Goal: Information Seeking & Learning: Find specific fact

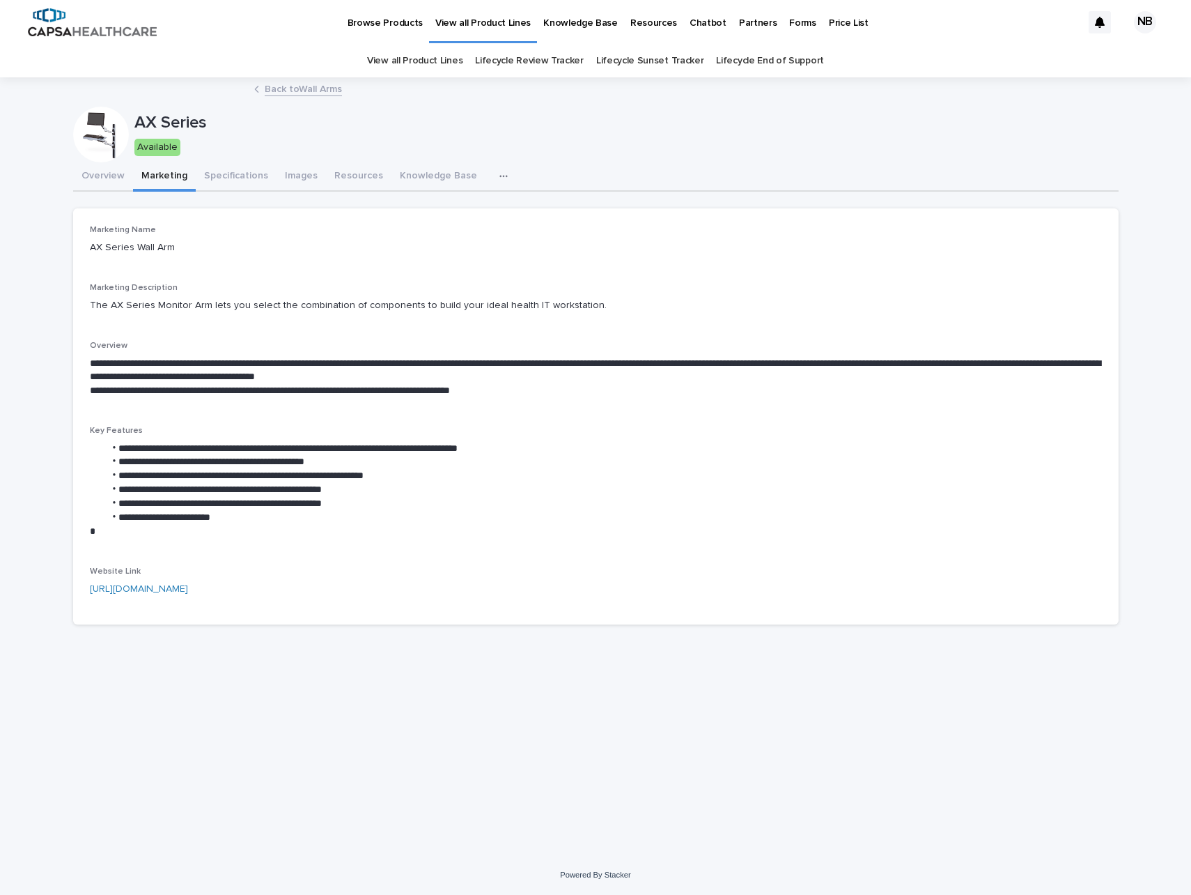
click at [829, 19] on p "Price List" at bounding box center [849, 14] width 40 height 29
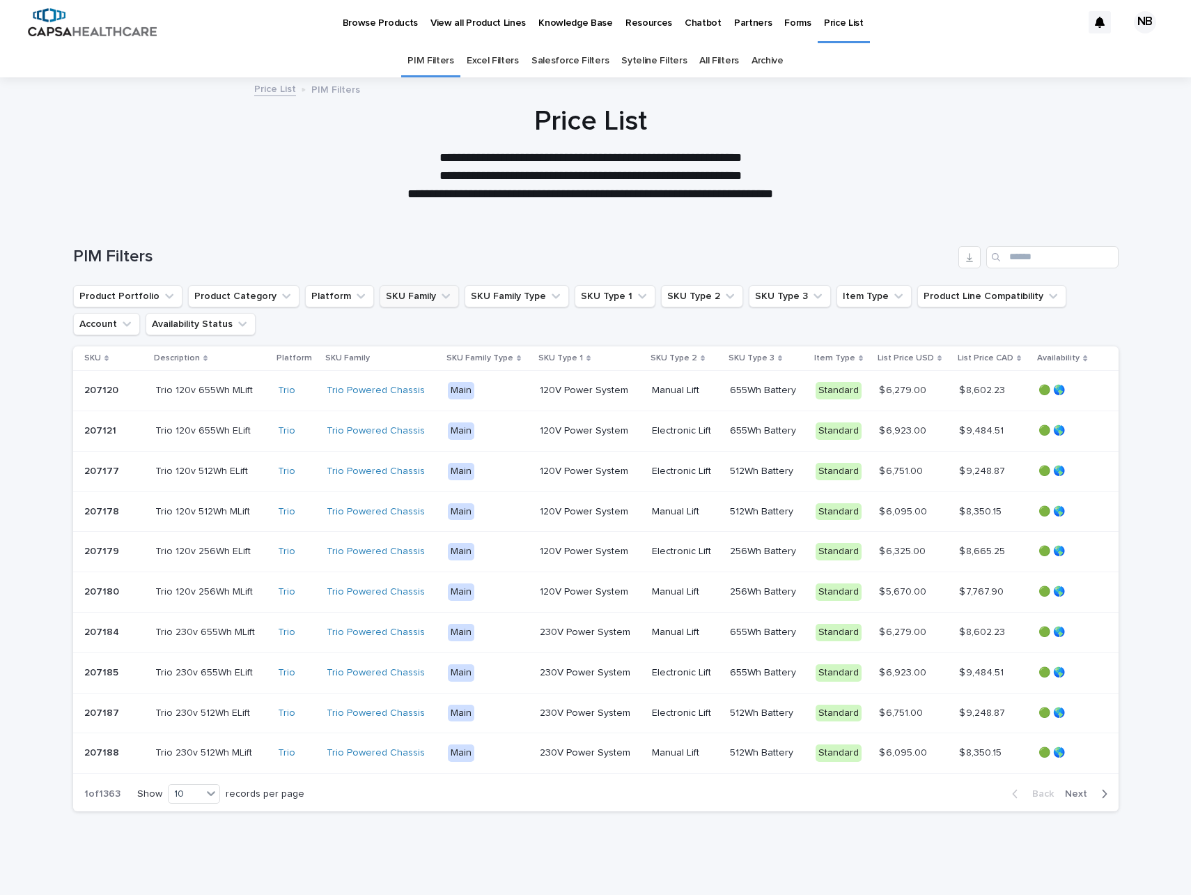
click at [412, 296] on button "SKU Family" at bounding box center [419, 296] width 79 height 22
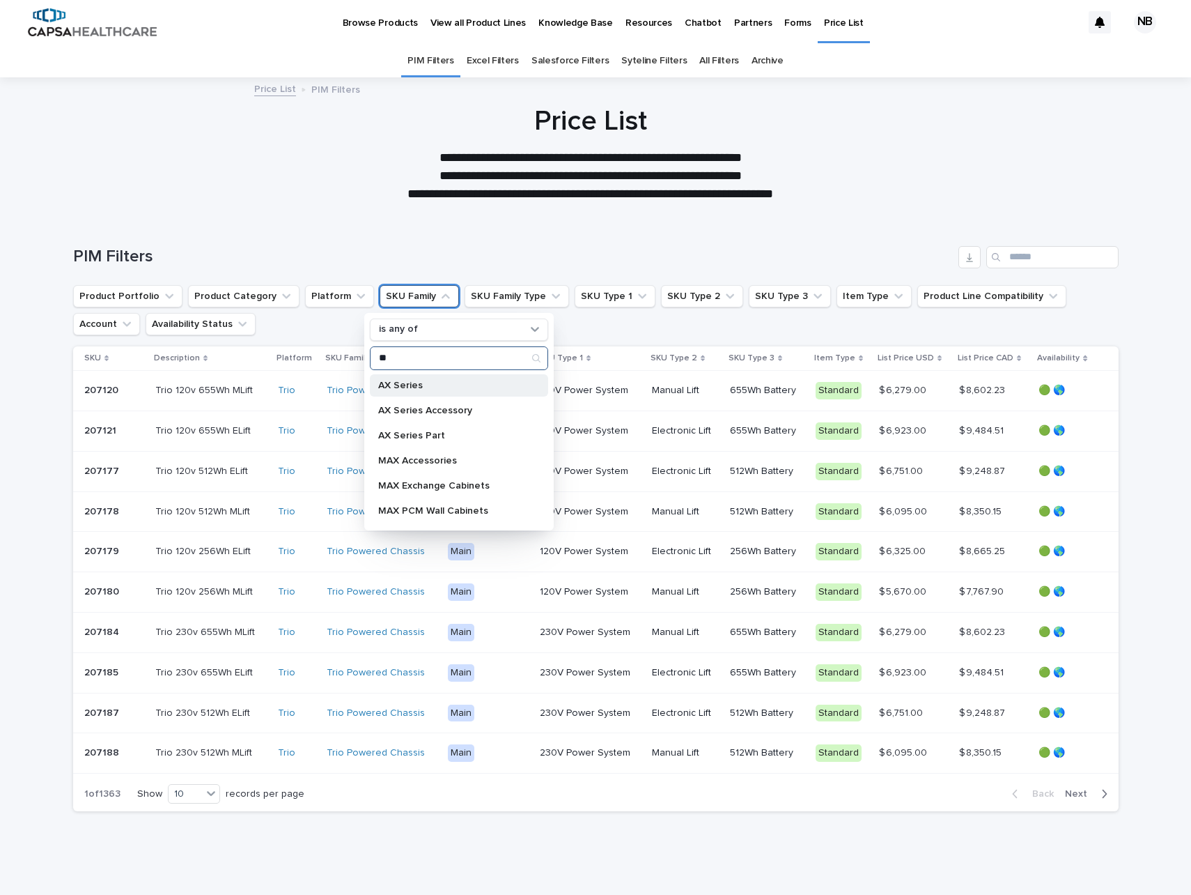
type input "**"
click at [429, 389] on p "AX Series" at bounding box center [452, 385] width 148 height 10
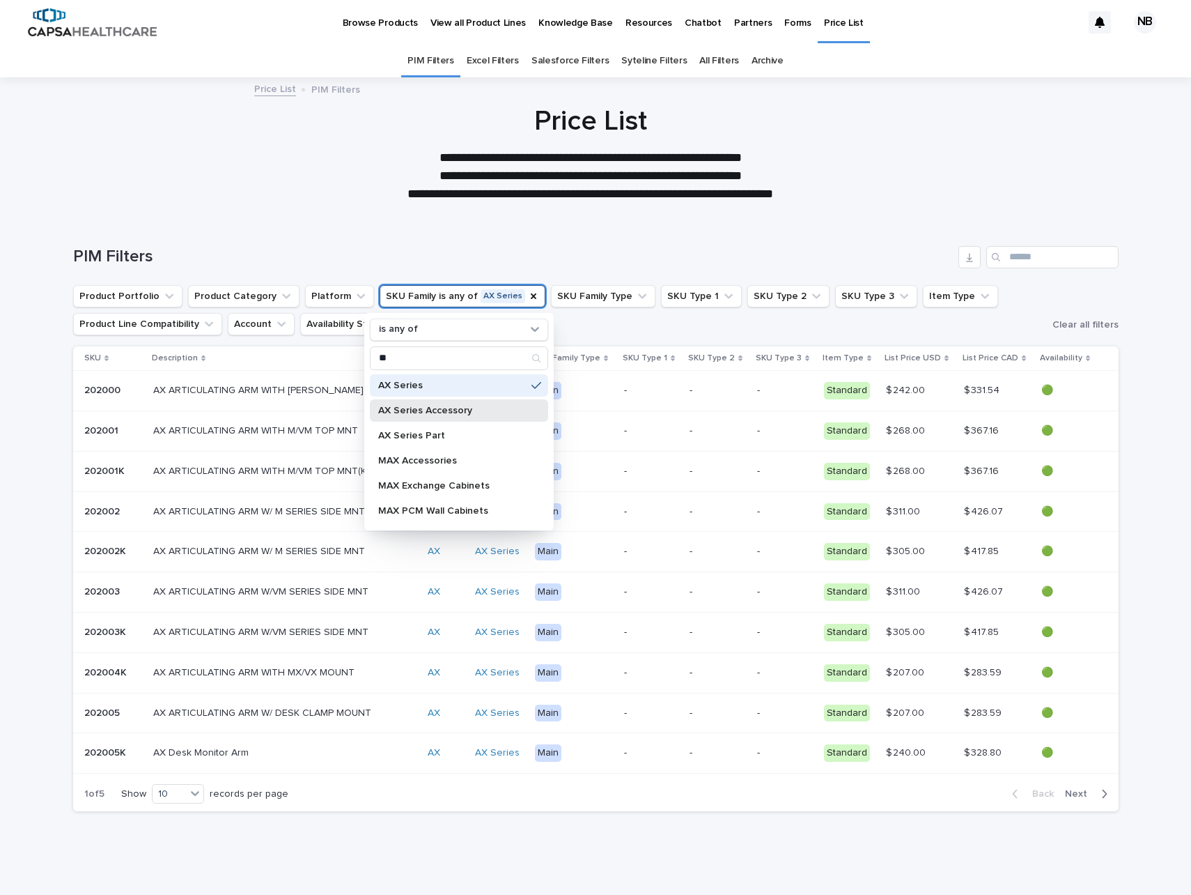
click at [440, 413] on p "AX Series Accessory" at bounding box center [452, 411] width 148 height 10
click at [194, 796] on icon at bounding box center [196, 793] width 14 height 14
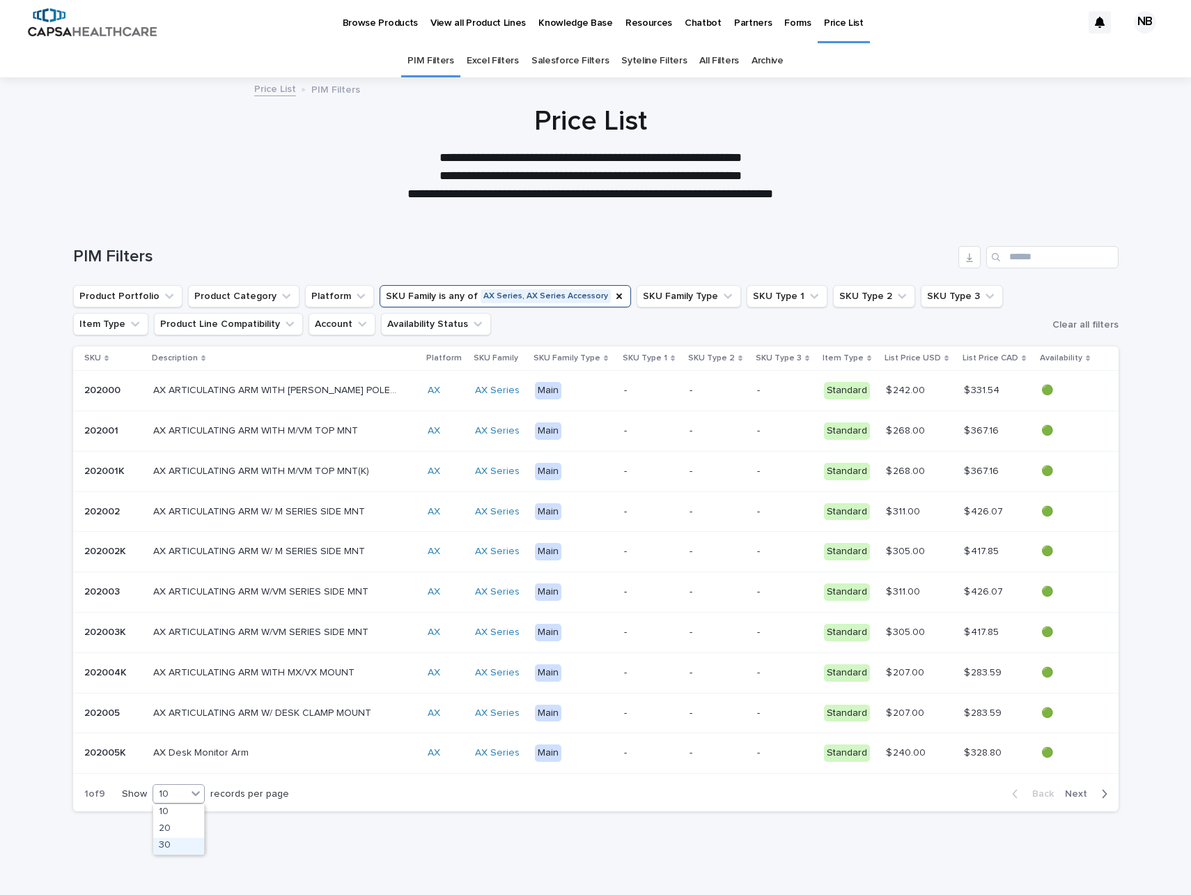
click at [178, 850] on div "30" at bounding box center [178, 846] width 51 height 17
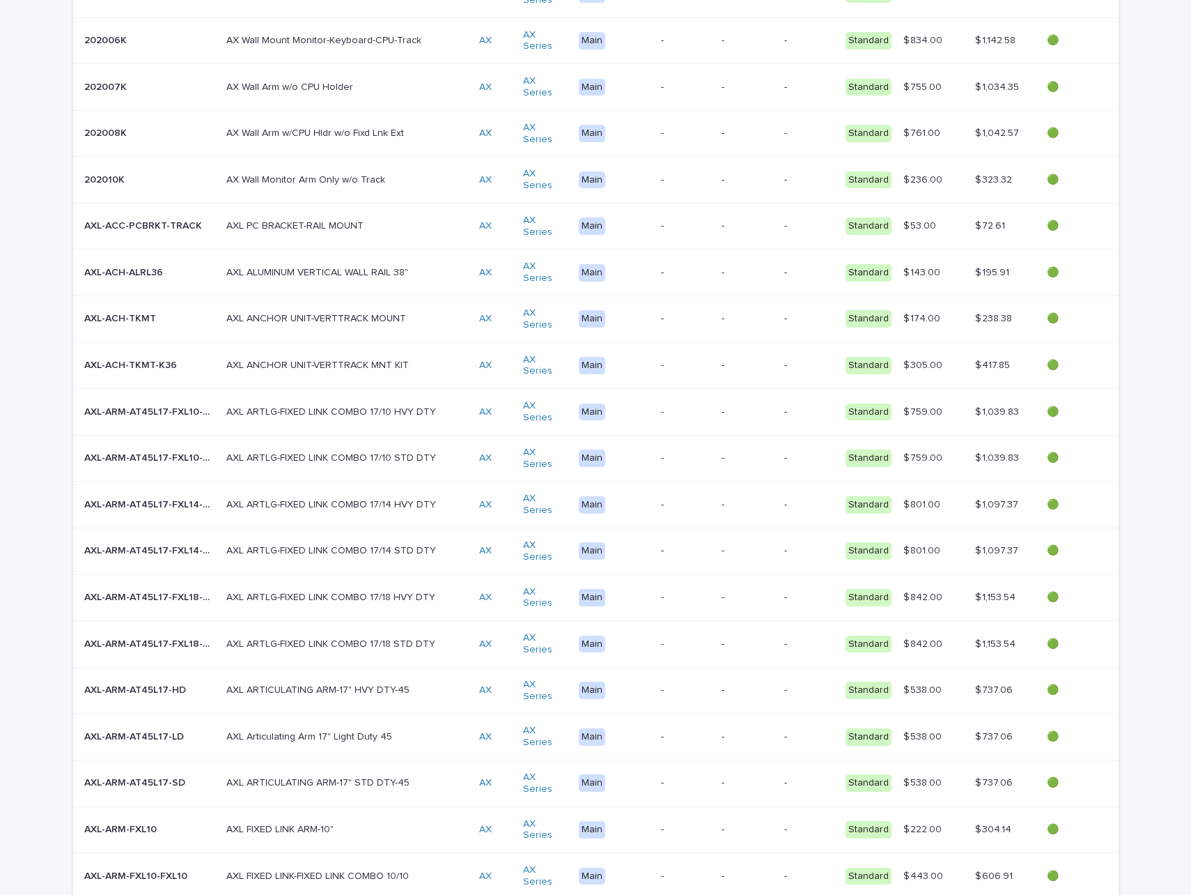
scroll to position [842, 0]
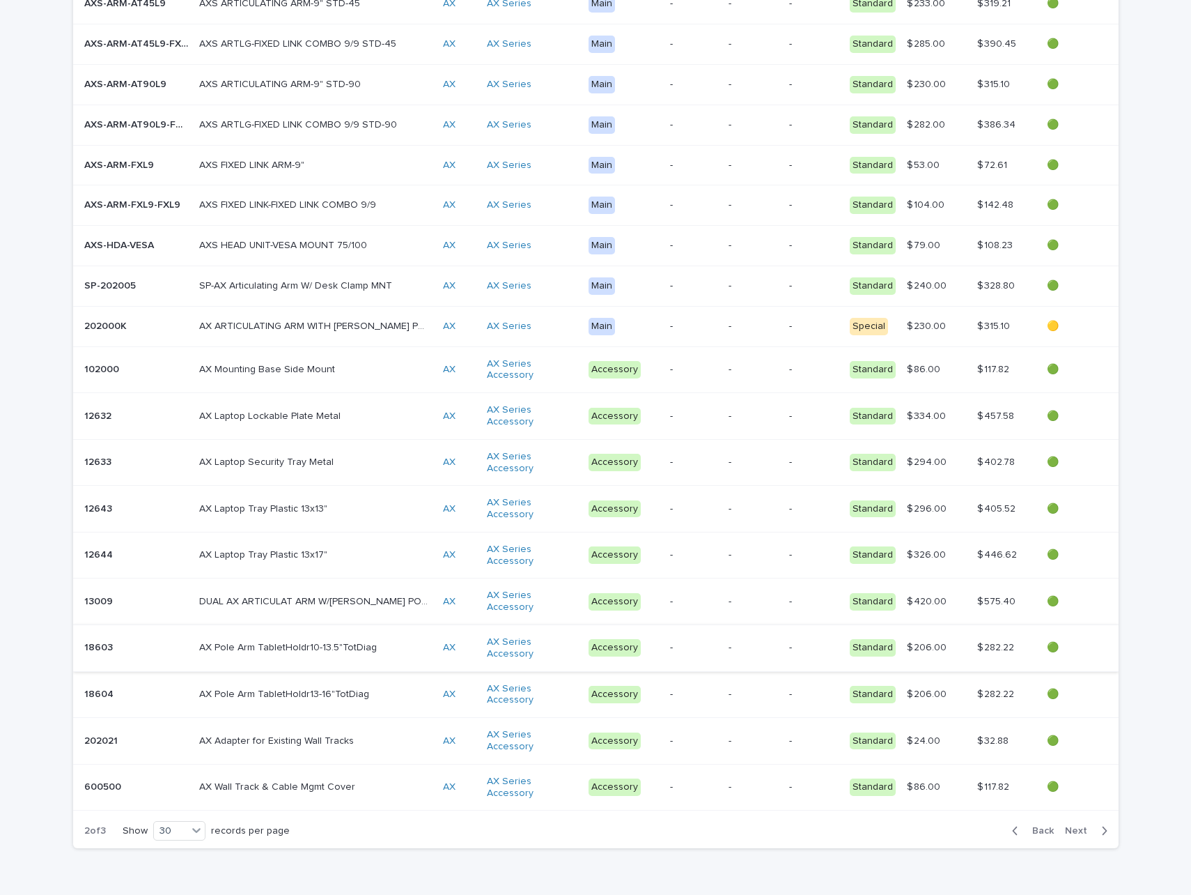
scroll to position [842, 0]
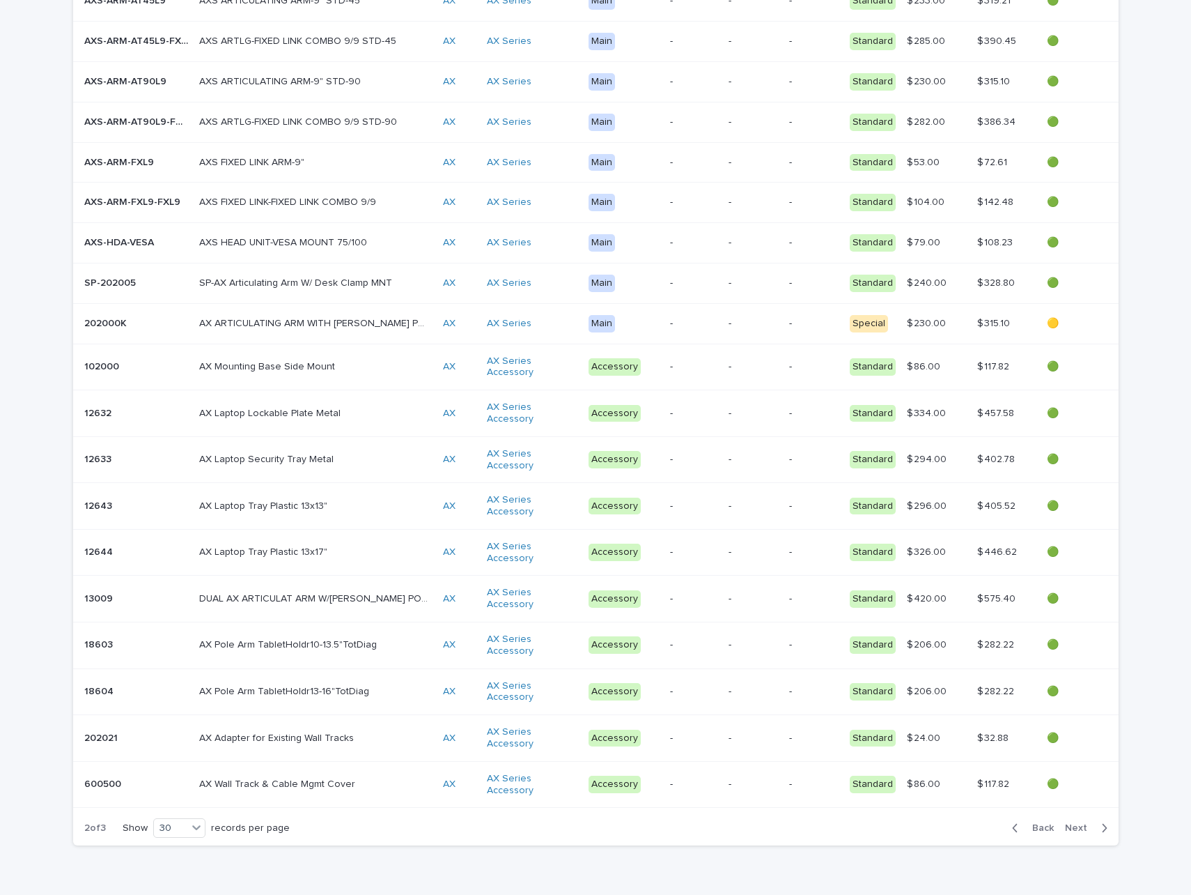
click at [1067, 823] on span "Next" at bounding box center [1080, 828] width 31 height 10
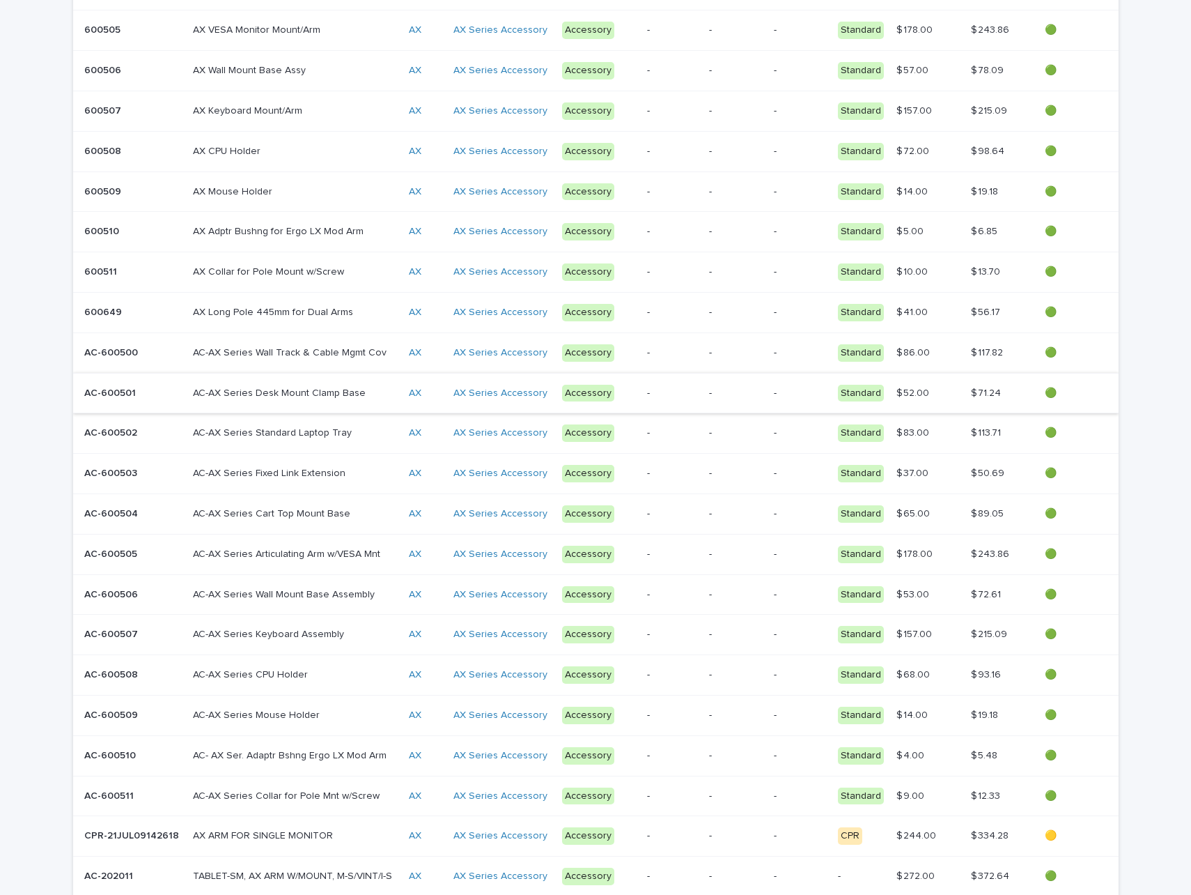
scroll to position [681, 0]
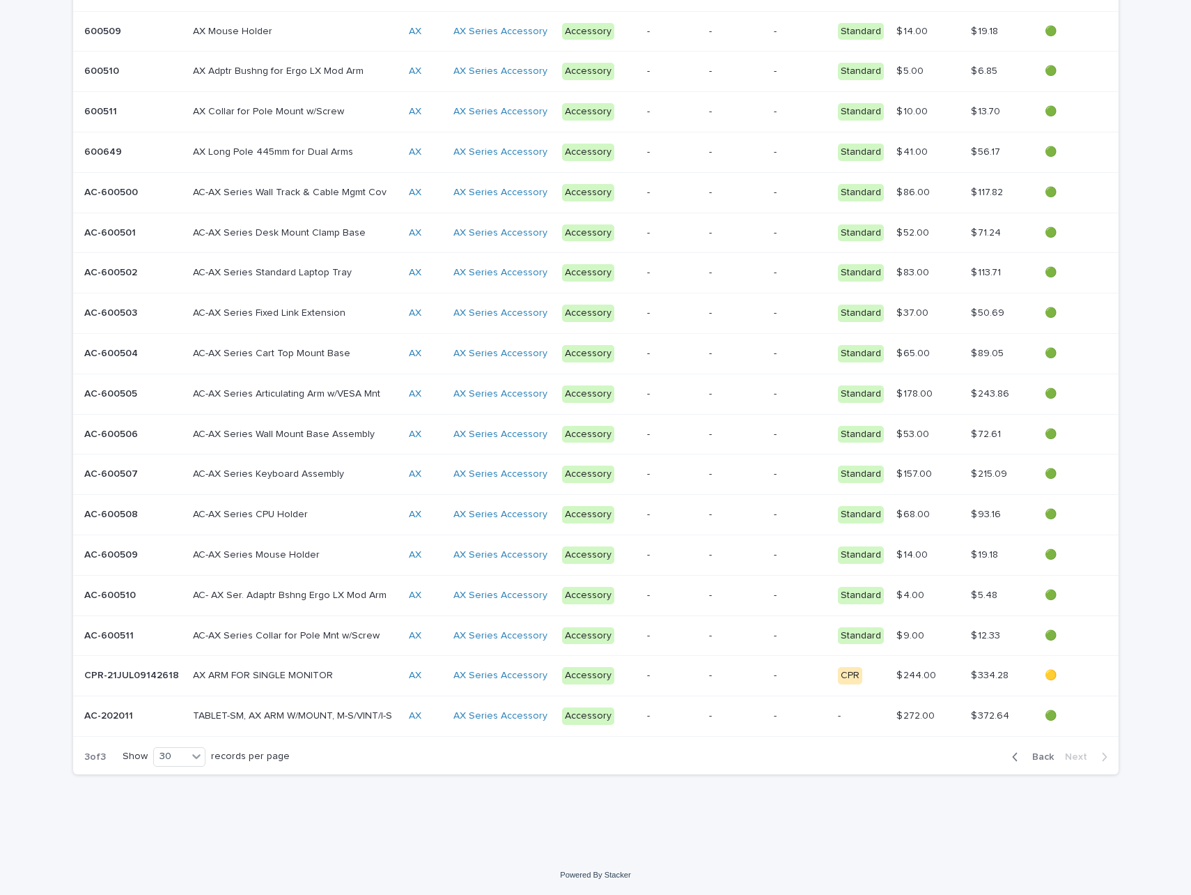
click at [1036, 758] on span "Back" at bounding box center [1039, 757] width 30 height 10
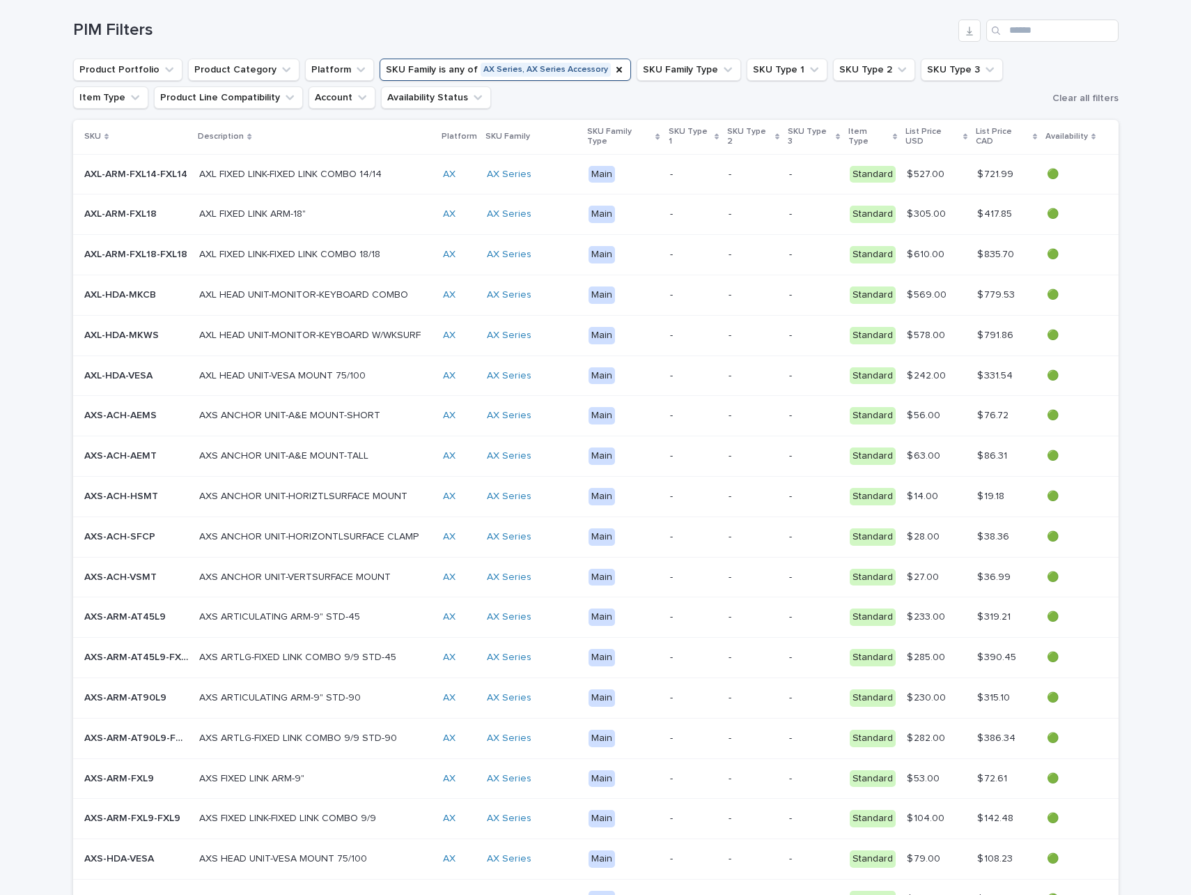
scroll to position [205, 0]
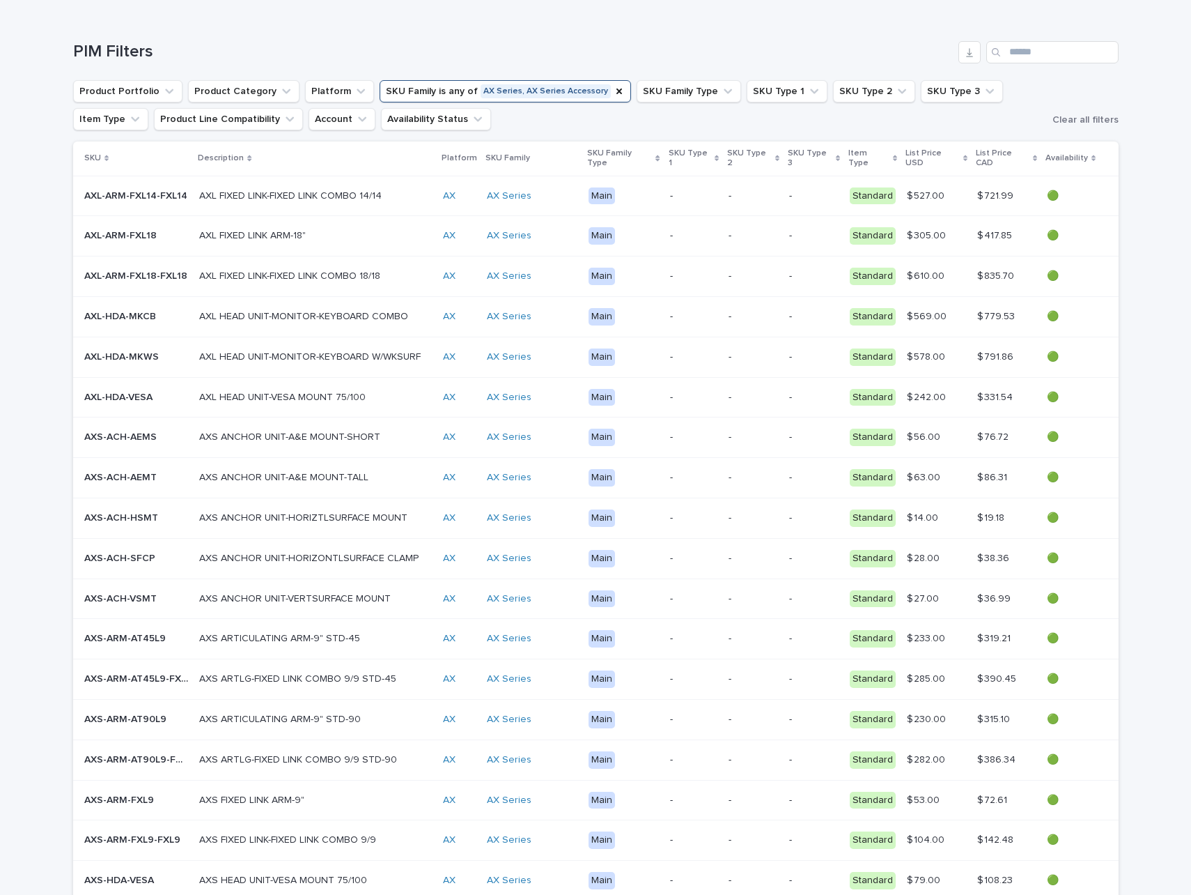
click at [109, 227] on p "AXL-ARM-FXL18" at bounding box center [121, 234] width 75 height 15
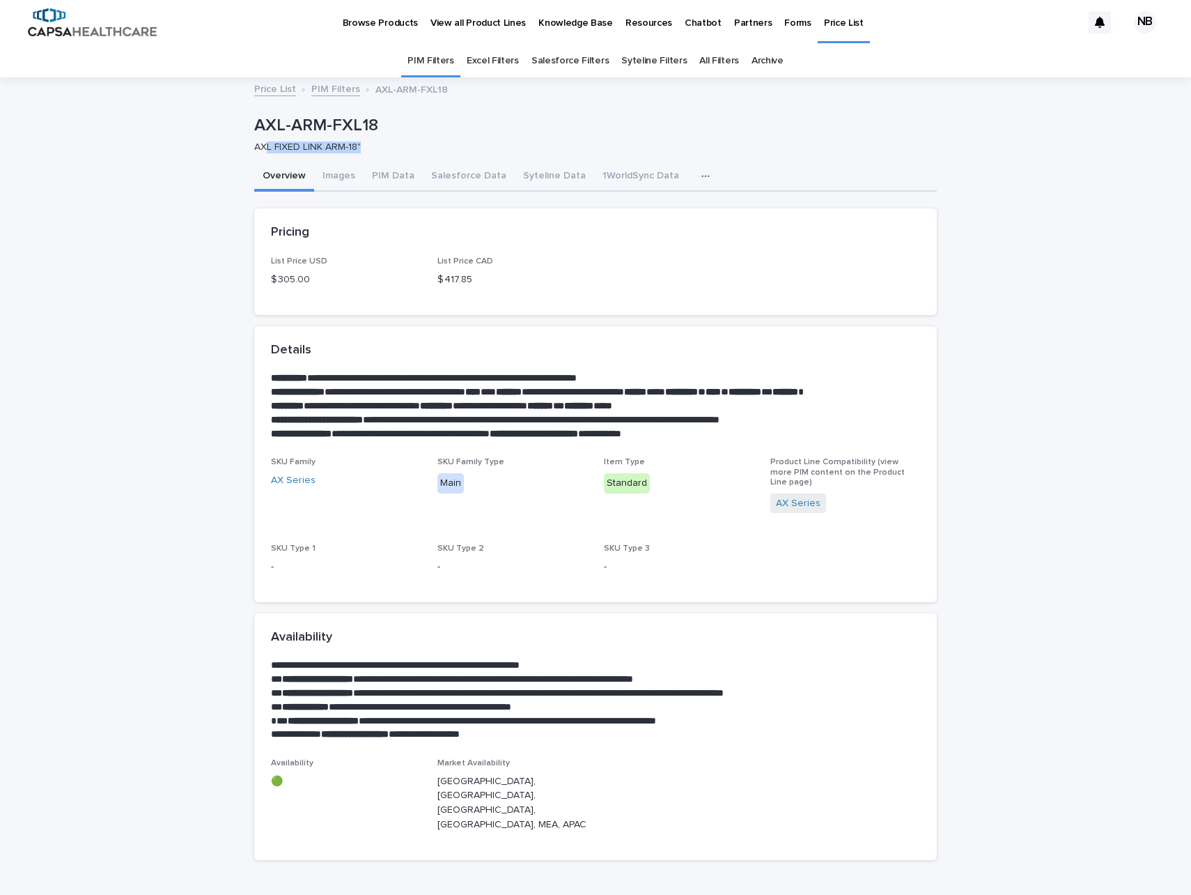
drag, startPoint x: 363, startPoint y: 148, endPoint x: 261, endPoint y: 144, distance: 101.8
click at [261, 144] on p "AXL FIXED LINK ARM-18"" at bounding box center [590, 147] width 672 height 12
click at [434, 133] on p "AXL-ARM-FXL18" at bounding box center [592, 126] width 677 height 20
drag, startPoint x: 384, startPoint y: 125, endPoint x: 234, endPoint y: 127, distance: 149.8
click at [234, 127] on div "**********" at bounding box center [595, 510] width 1191 height 862
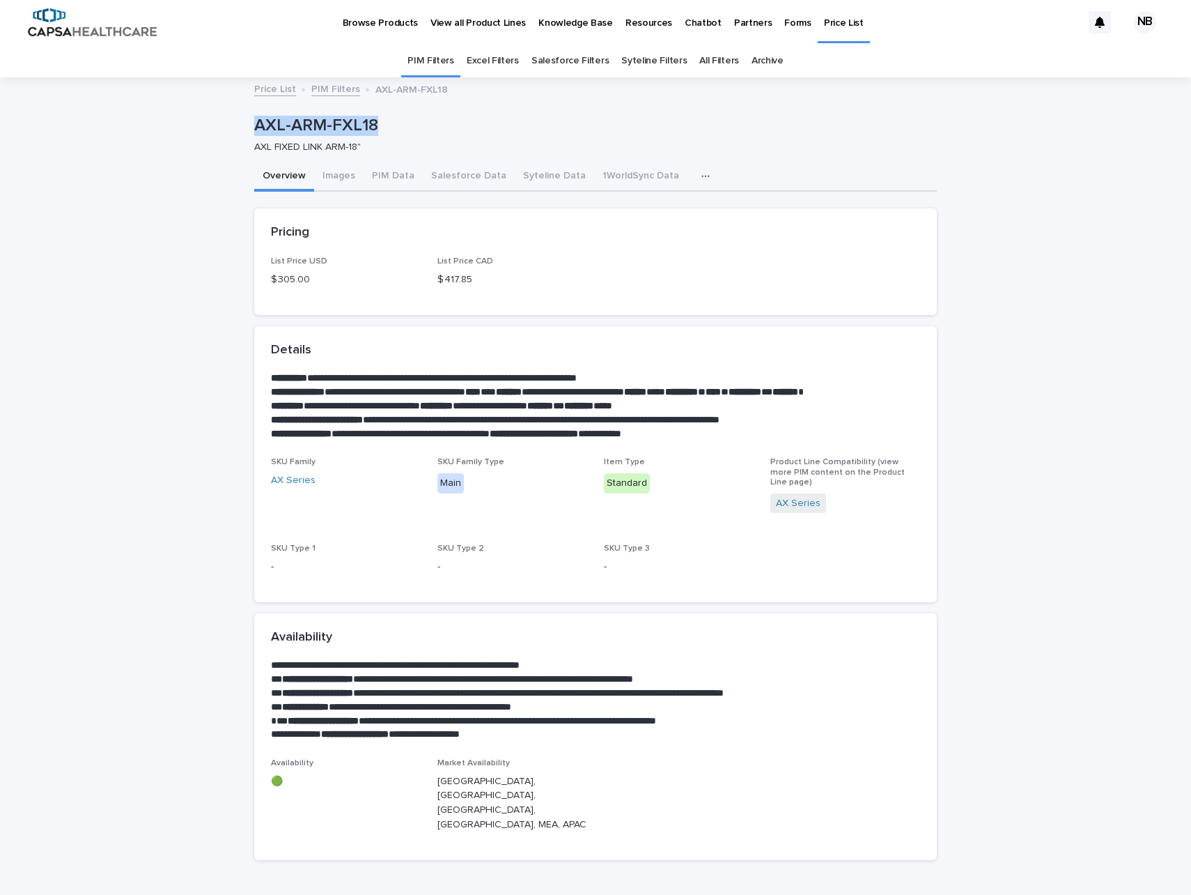
copy p "AXL-ARM-FXL18"
click at [515, 173] on button "Syteline Data" at bounding box center [554, 176] width 79 height 29
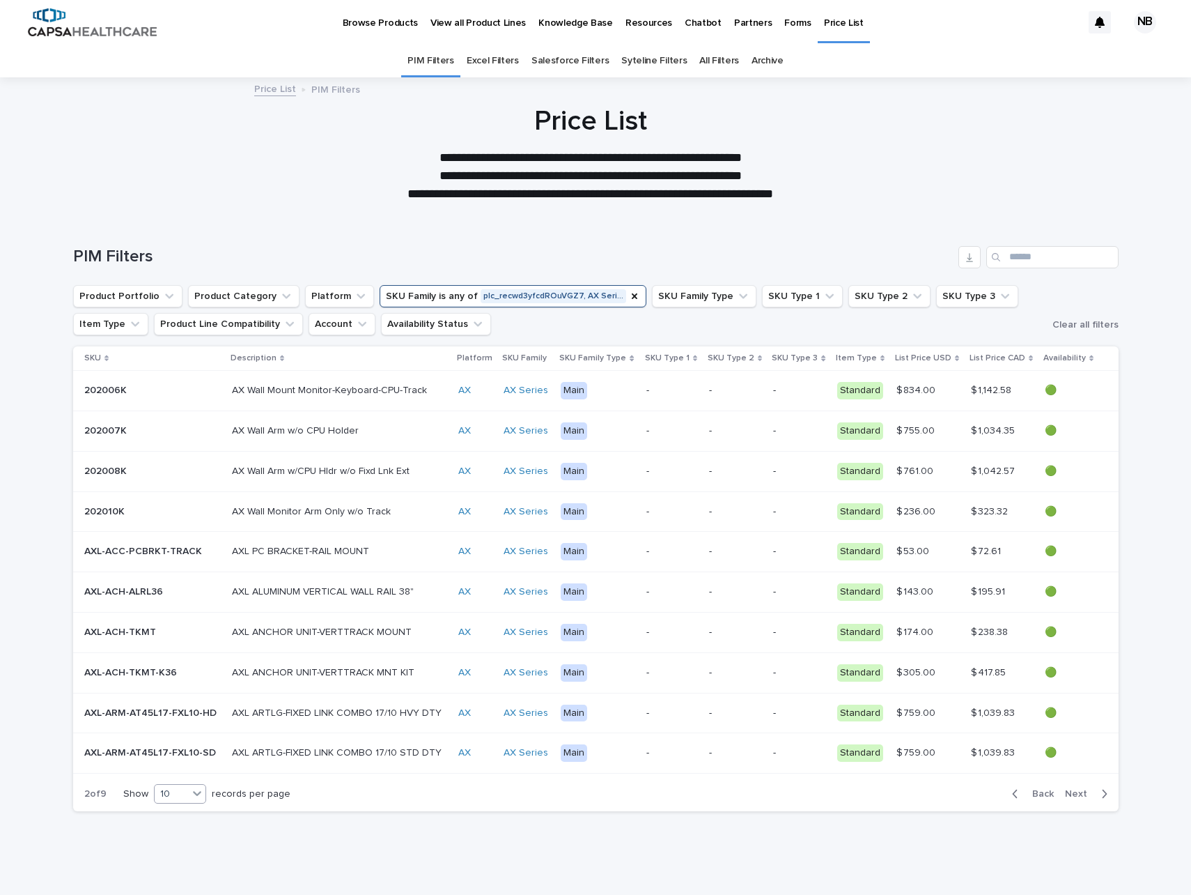
click at [185, 792] on div "10" at bounding box center [171, 794] width 33 height 15
click at [187, 846] on div "30" at bounding box center [180, 846] width 51 height 17
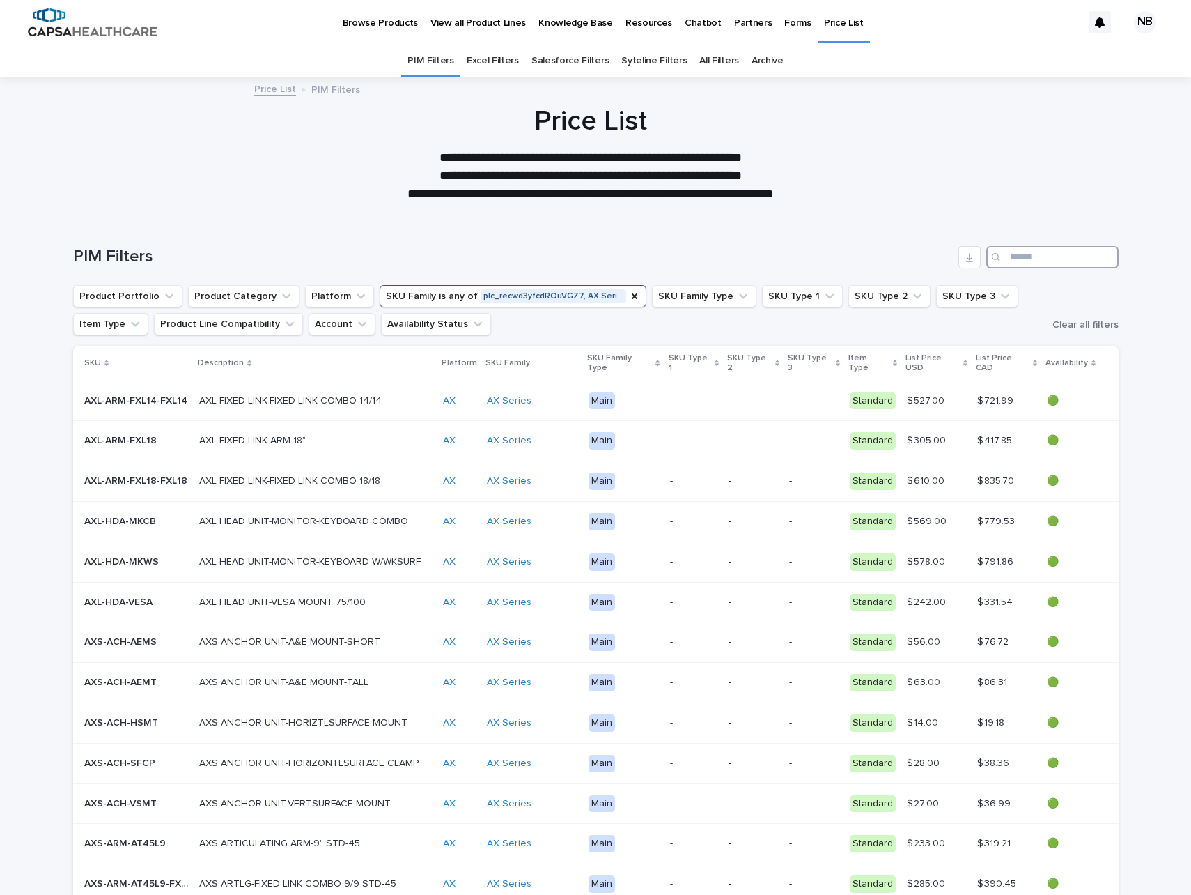
click at [1014, 260] on input "Search" at bounding box center [1053, 257] width 132 height 22
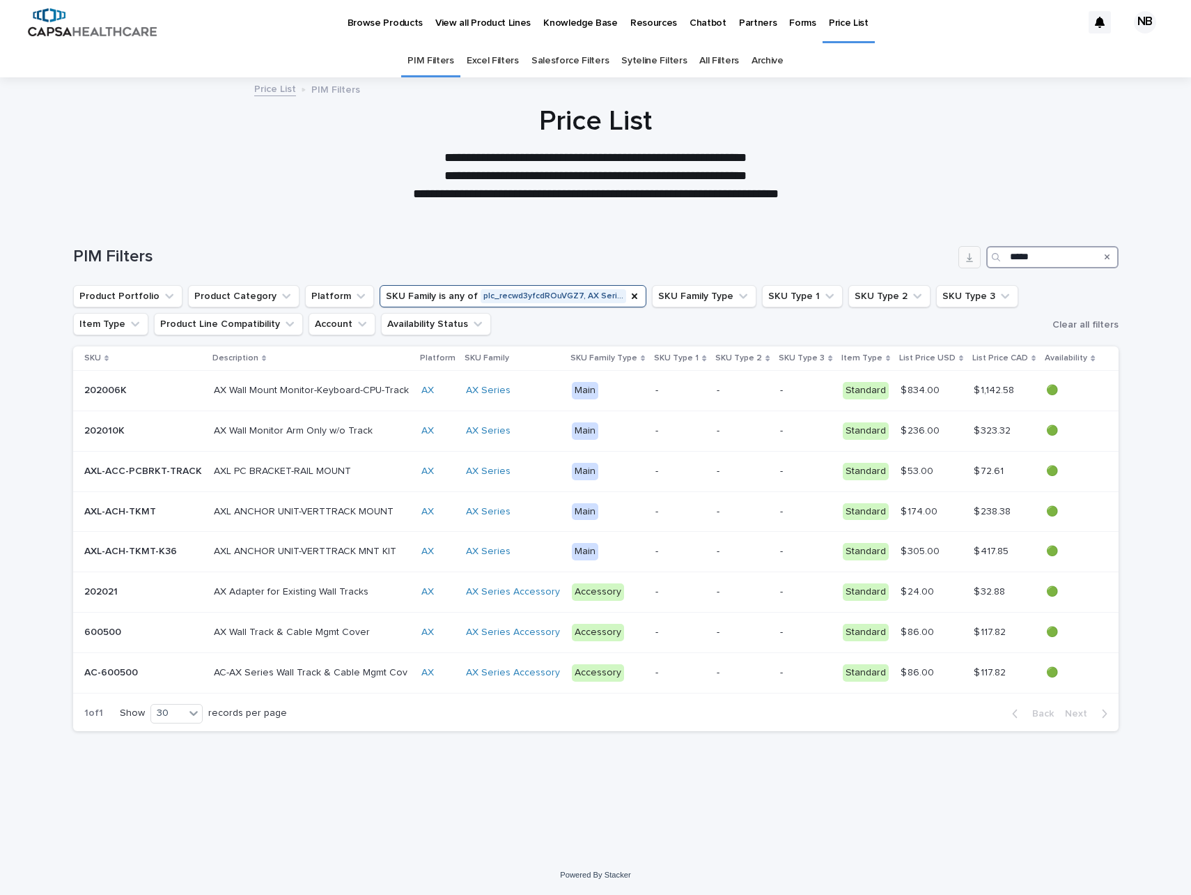
drag, startPoint x: 1042, startPoint y: 256, endPoint x: 966, endPoint y: 254, distance: 75.3
click at [966, 254] on div "PIM Filters *****" at bounding box center [596, 257] width 1046 height 22
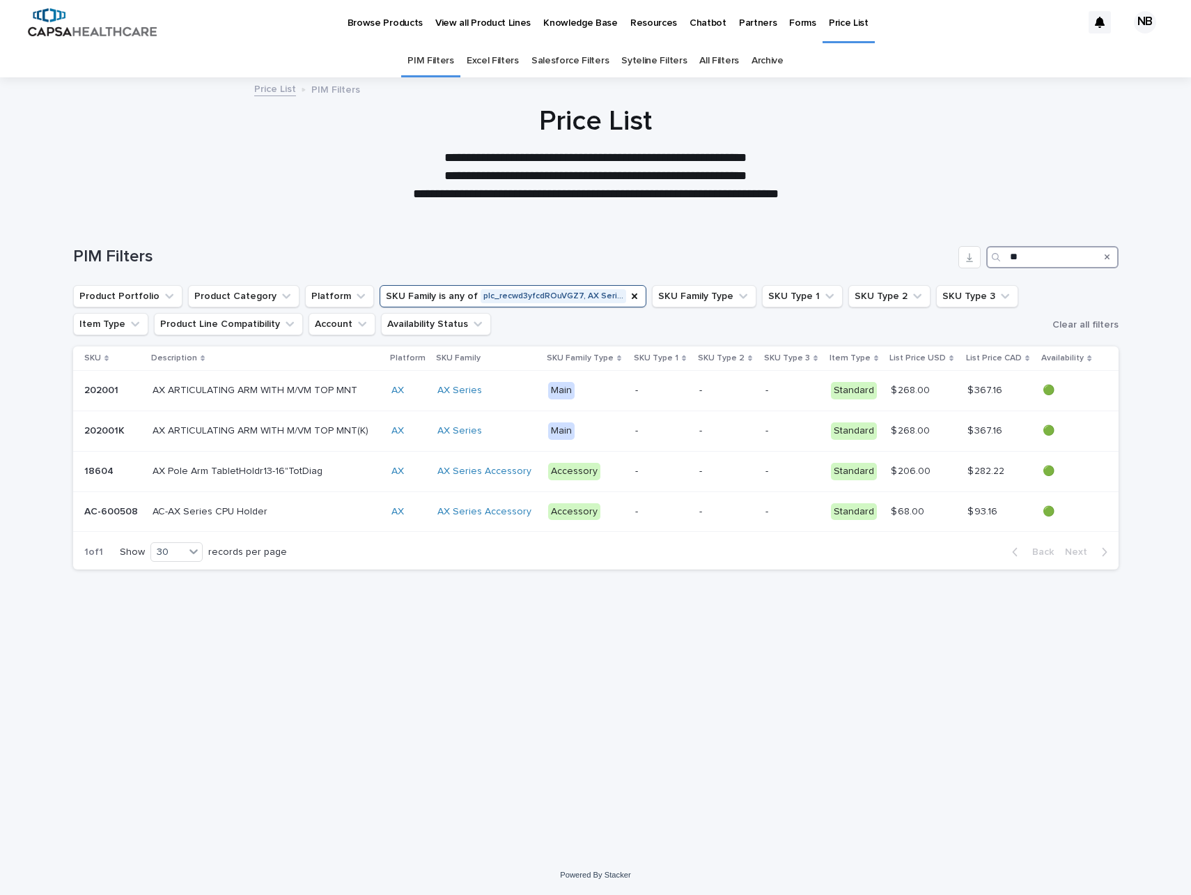
type input "**"
click at [1111, 263] on div "Search" at bounding box center [1108, 257] width 22 height 22
click at [1109, 257] on icon "Search" at bounding box center [1108, 257] width 6 height 8
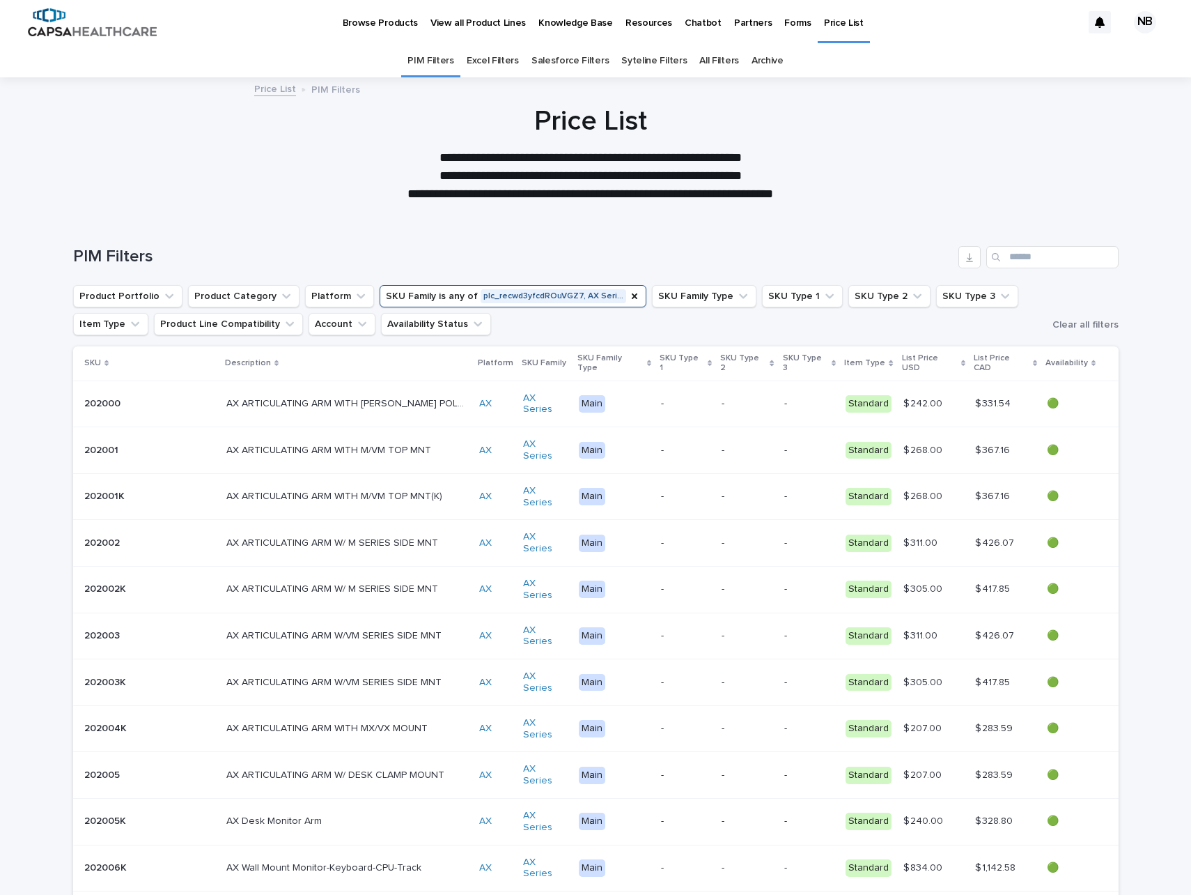
click at [433, 295] on button "SKU Family is any of plc_recwd3yfcdROuVGZ7, AX Seri…" at bounding box center [513, 296] width 267 height 22
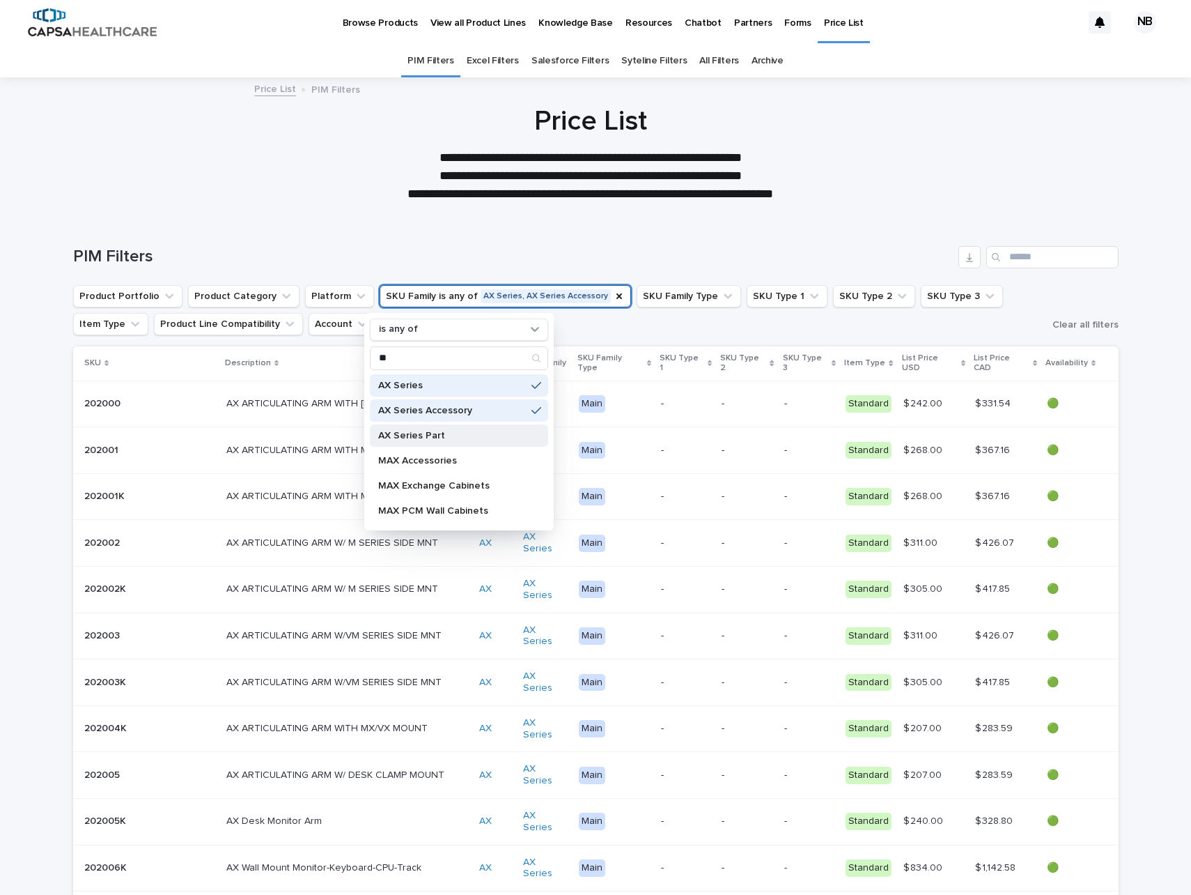
type input "**"
click at [485, 436] on p "AX Series Part" at bounding box center [452, 436] width 148 height 10
click at [629, 205] on div at bounding box center [590, 147] width 1181 height 139
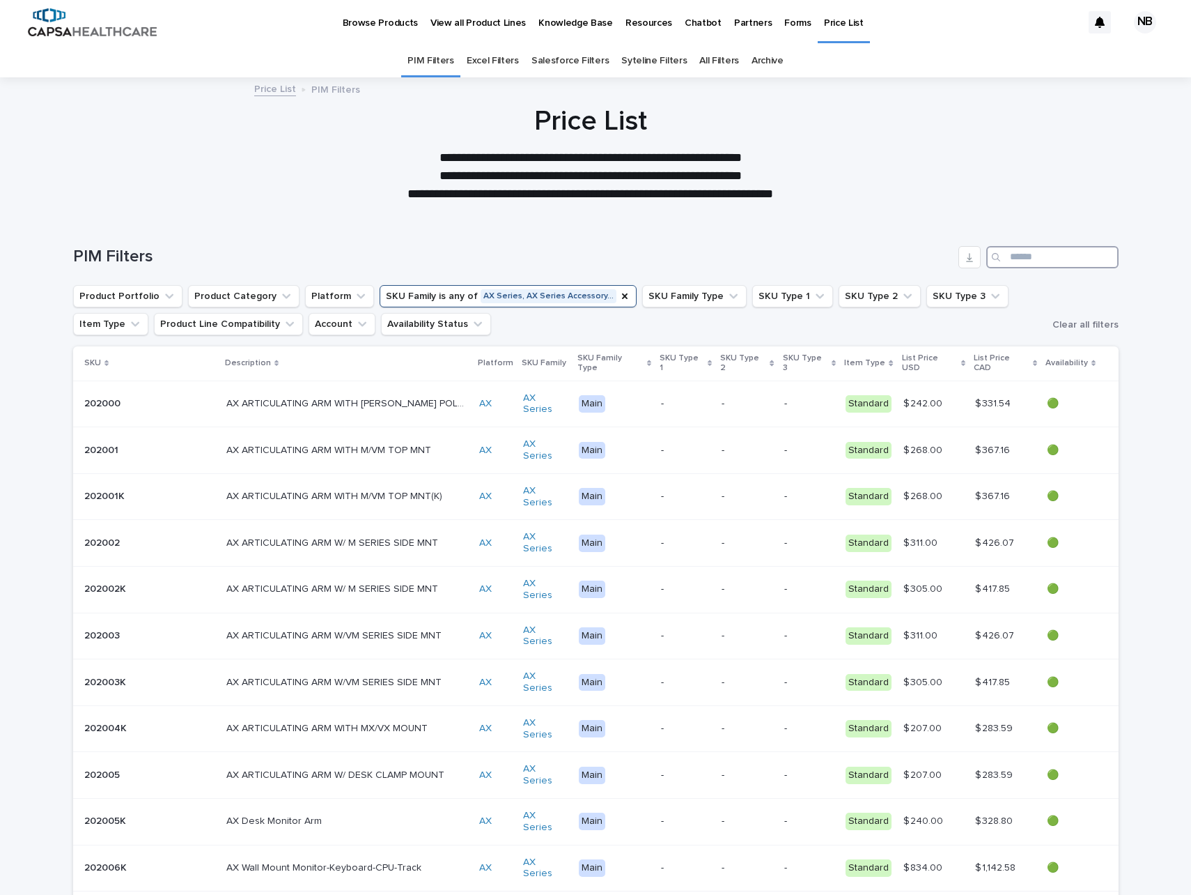
click at [1028, 255] on input "Search" at bounding box center [1053, 257] width 132 height 22
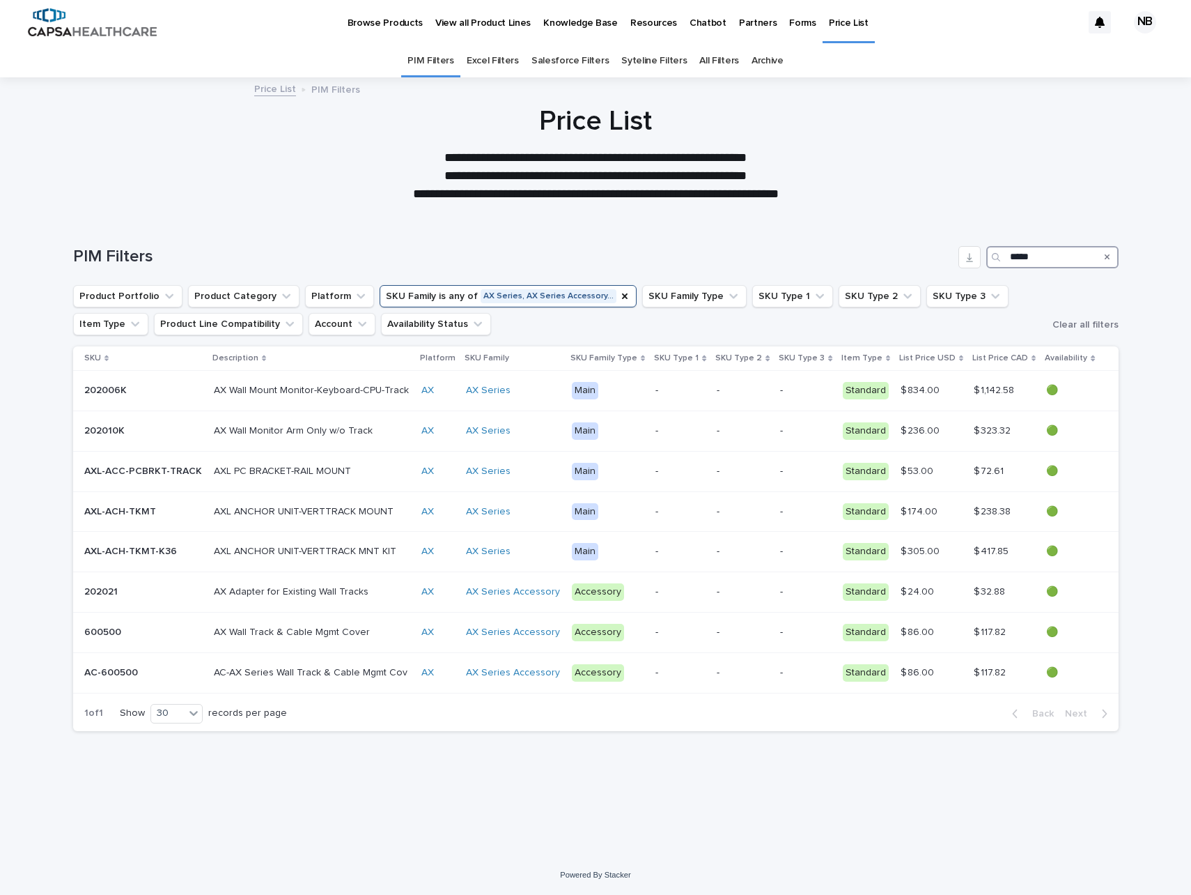
type input "*****"
click at [1005, 180] on div "**********" at bounding box center [595, 154] width 1191 height 98
